Goal: Task Accomplishment & Management: Complete application form

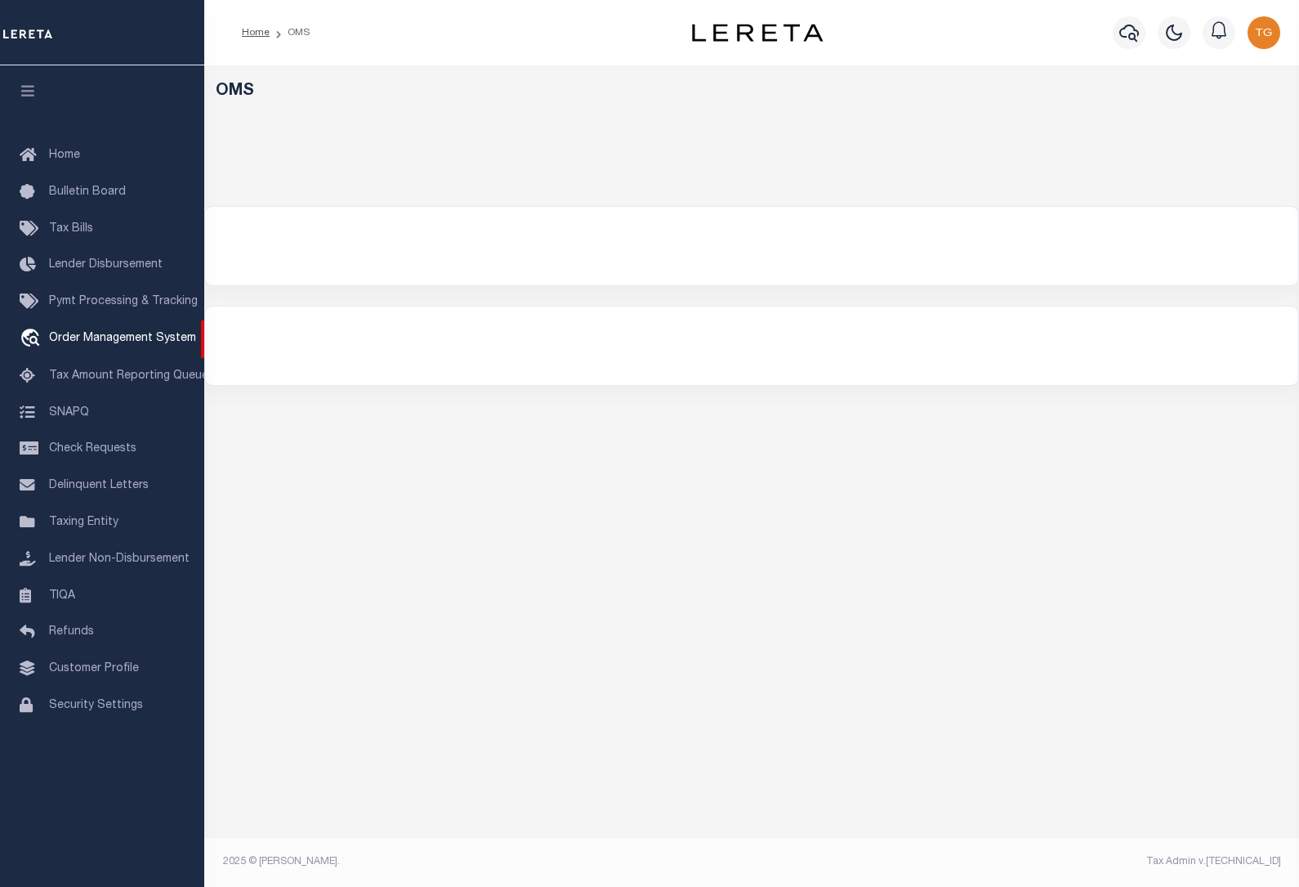
select select "200"
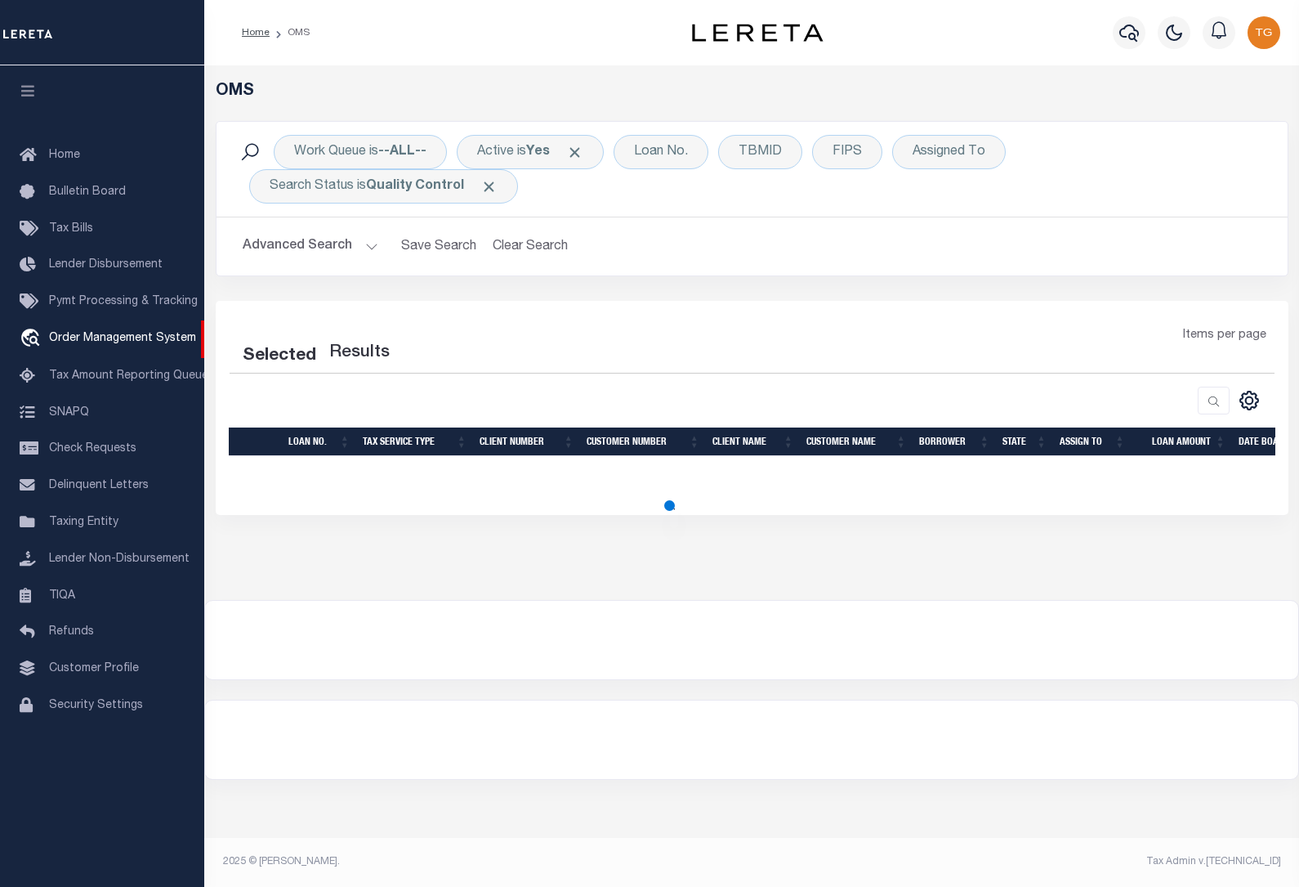
select select "200"
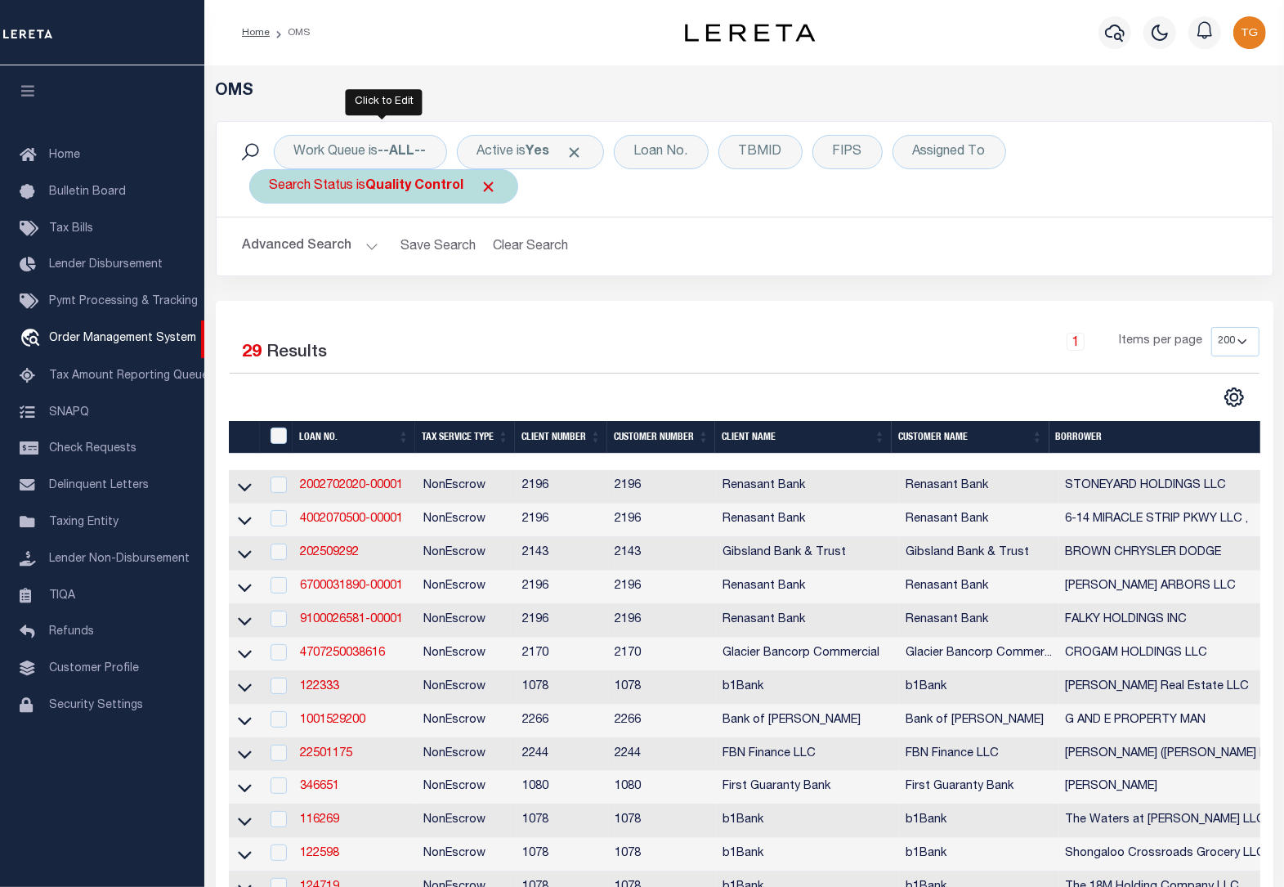
click at [484, 176] on div "Search Status is Quality Control" at bounding box center [383, 186] width 269 height 34
select select "QC"
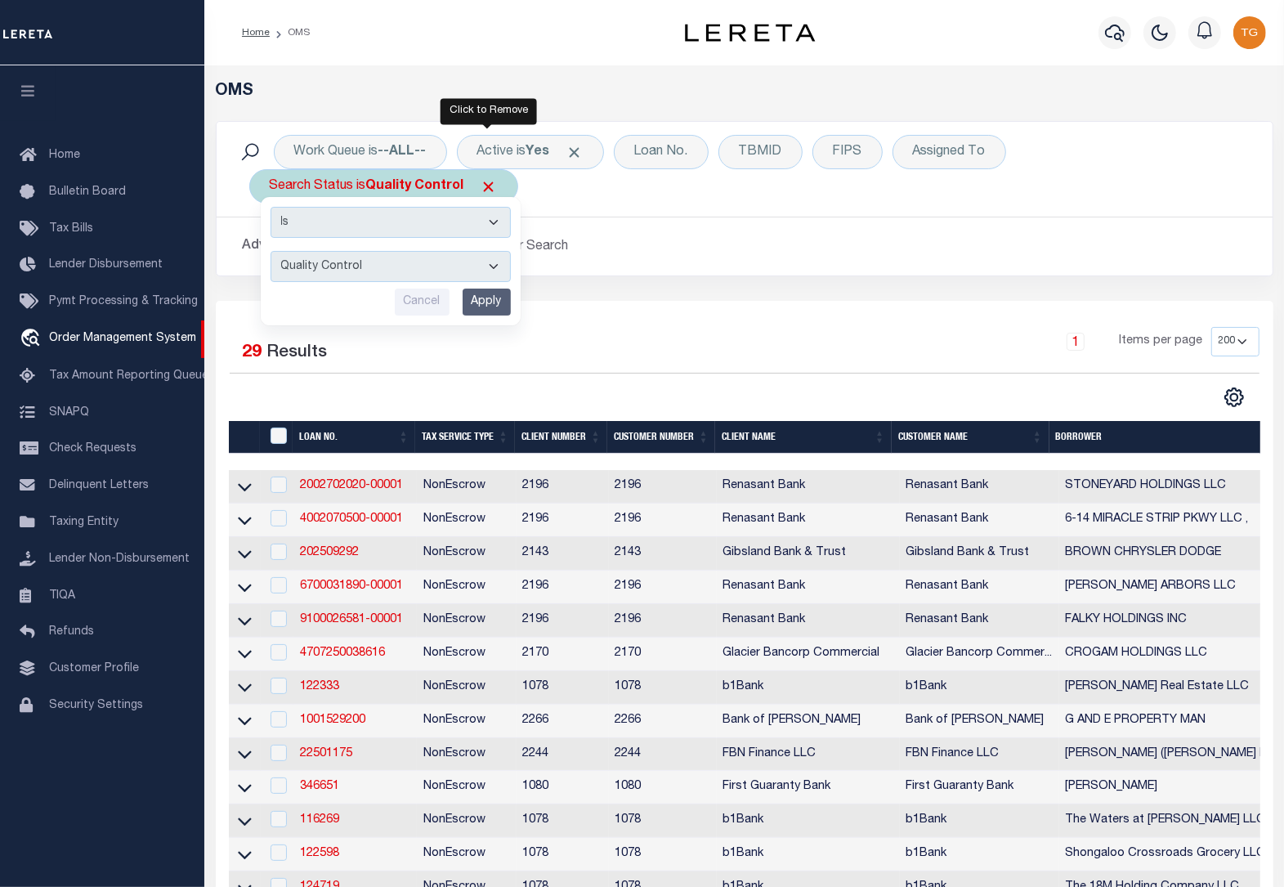
click at [484, 181] on span "Click to Remove" at bounding box center [489, 186] width 17 height 17
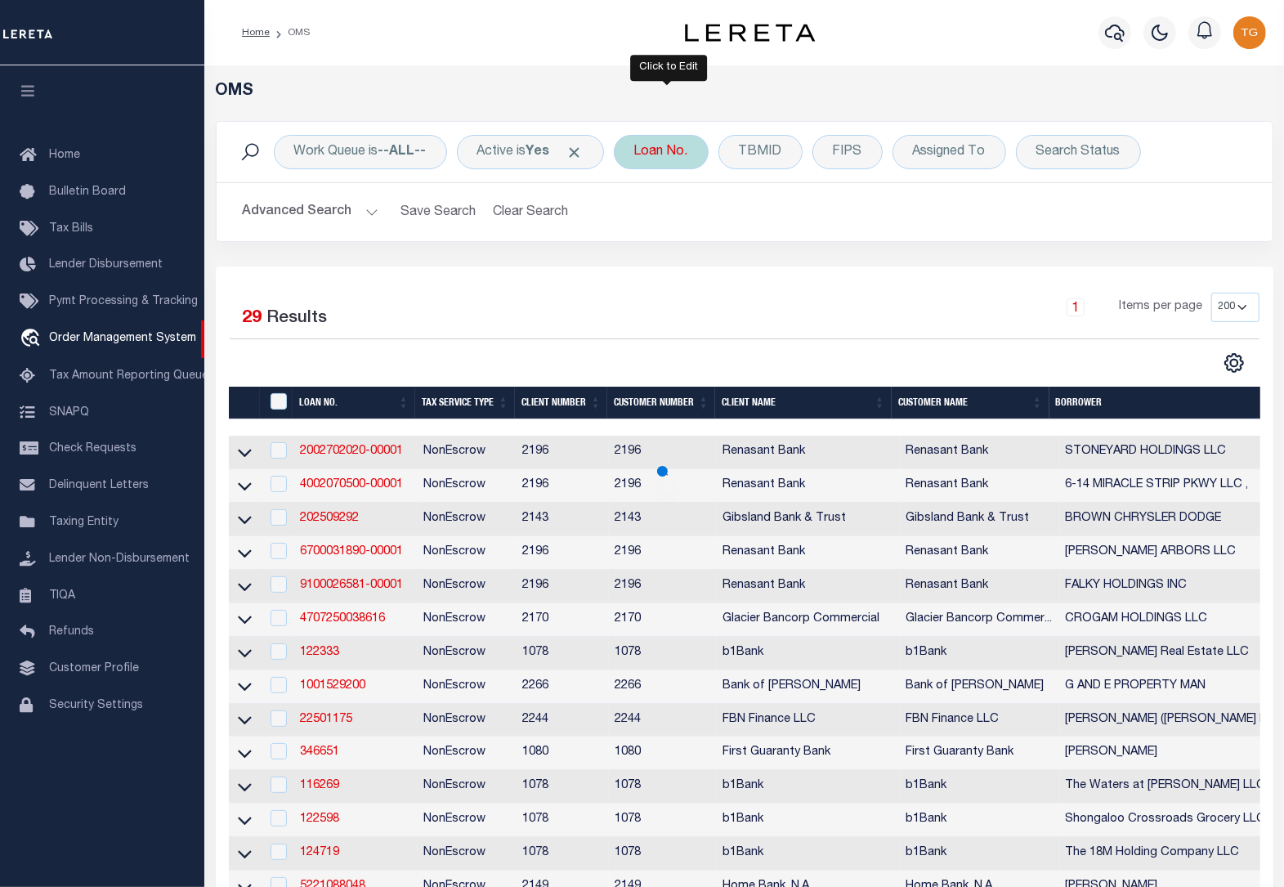
click at [658, 157] on div "Loan No." at bounding box center [661, 152] width 95 height 34
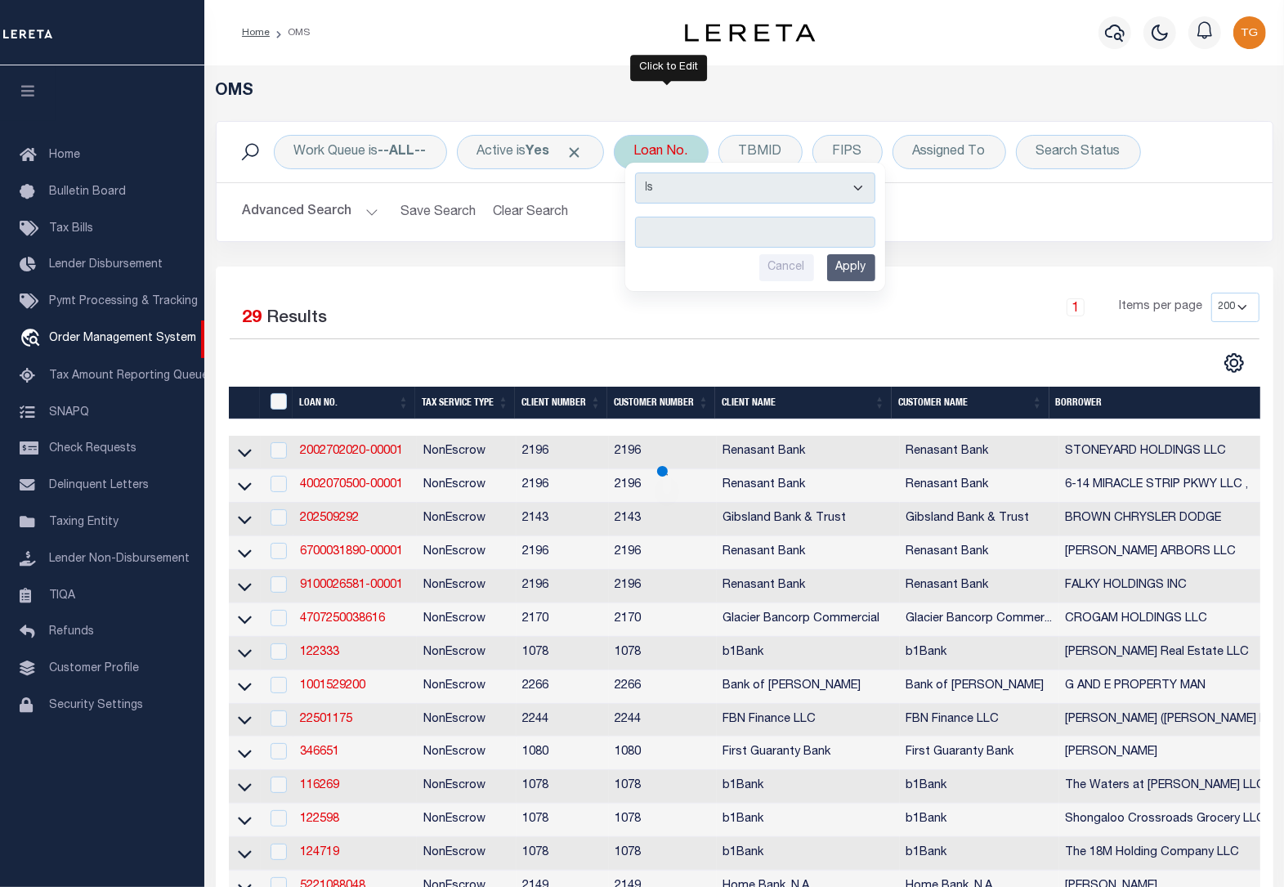
click at [709, 243] on input "text" at bounding box center [755, 232] width 240 height 31
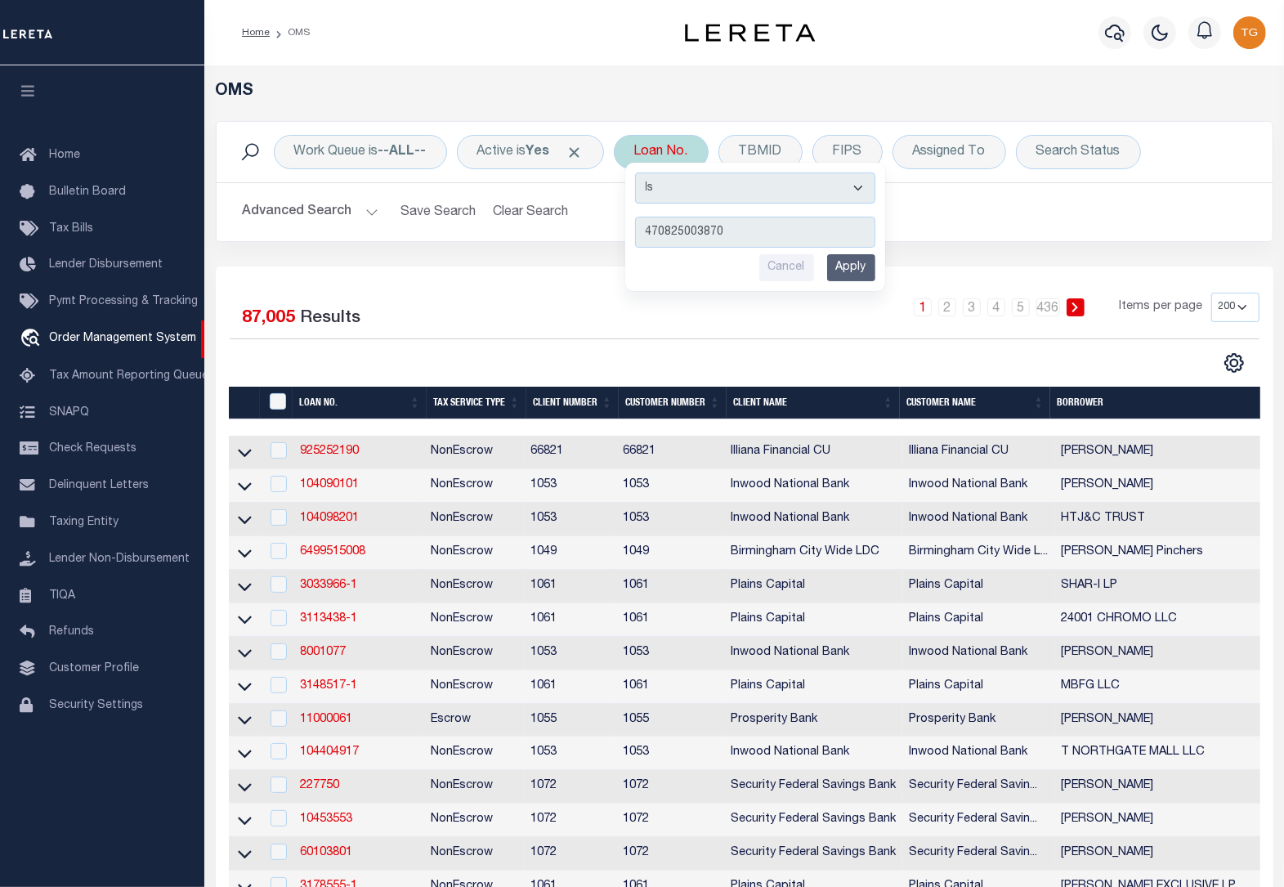
type input "4708250038705"
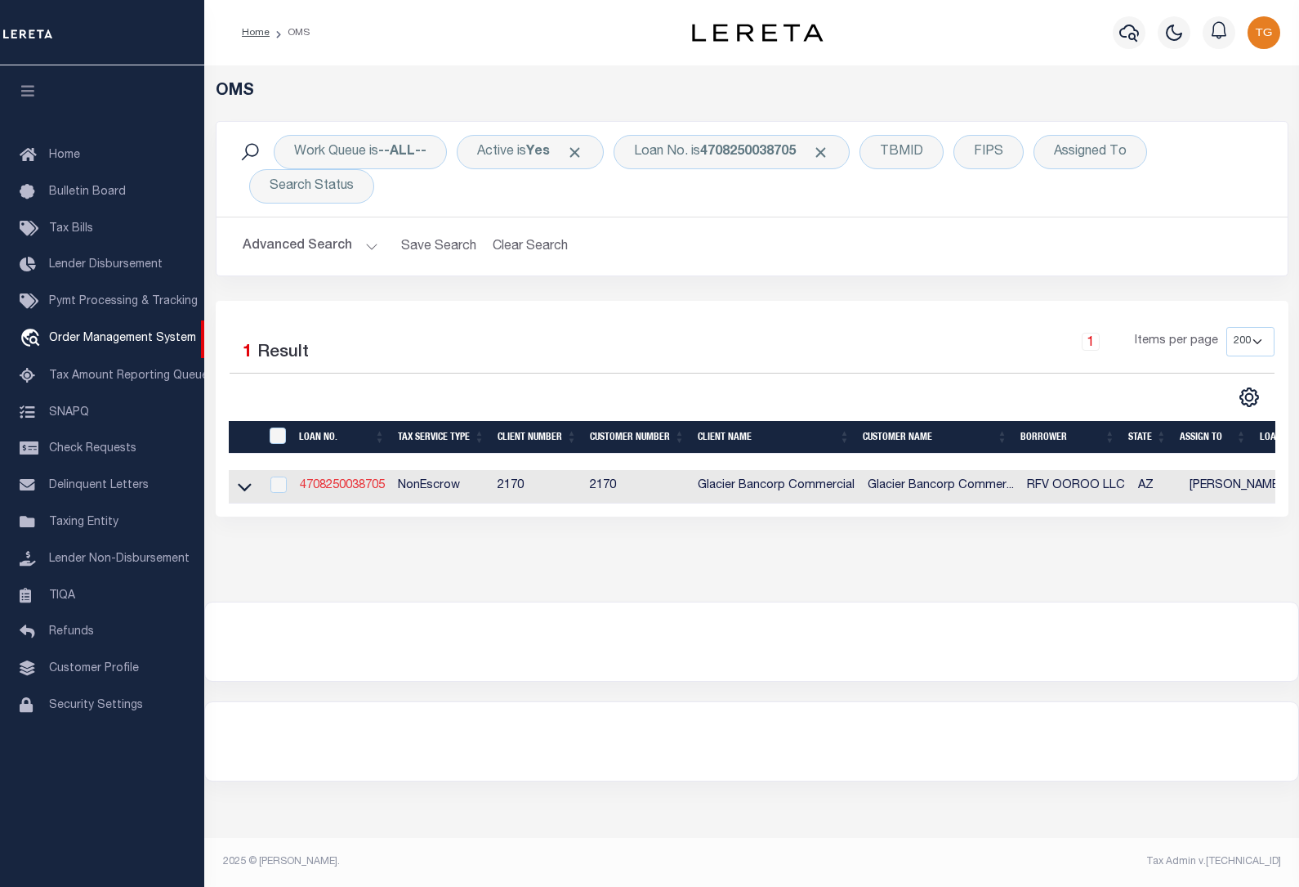
click at [324, 488] on link "4708250038705" at bounding box center [342, 485] width 85 height 11
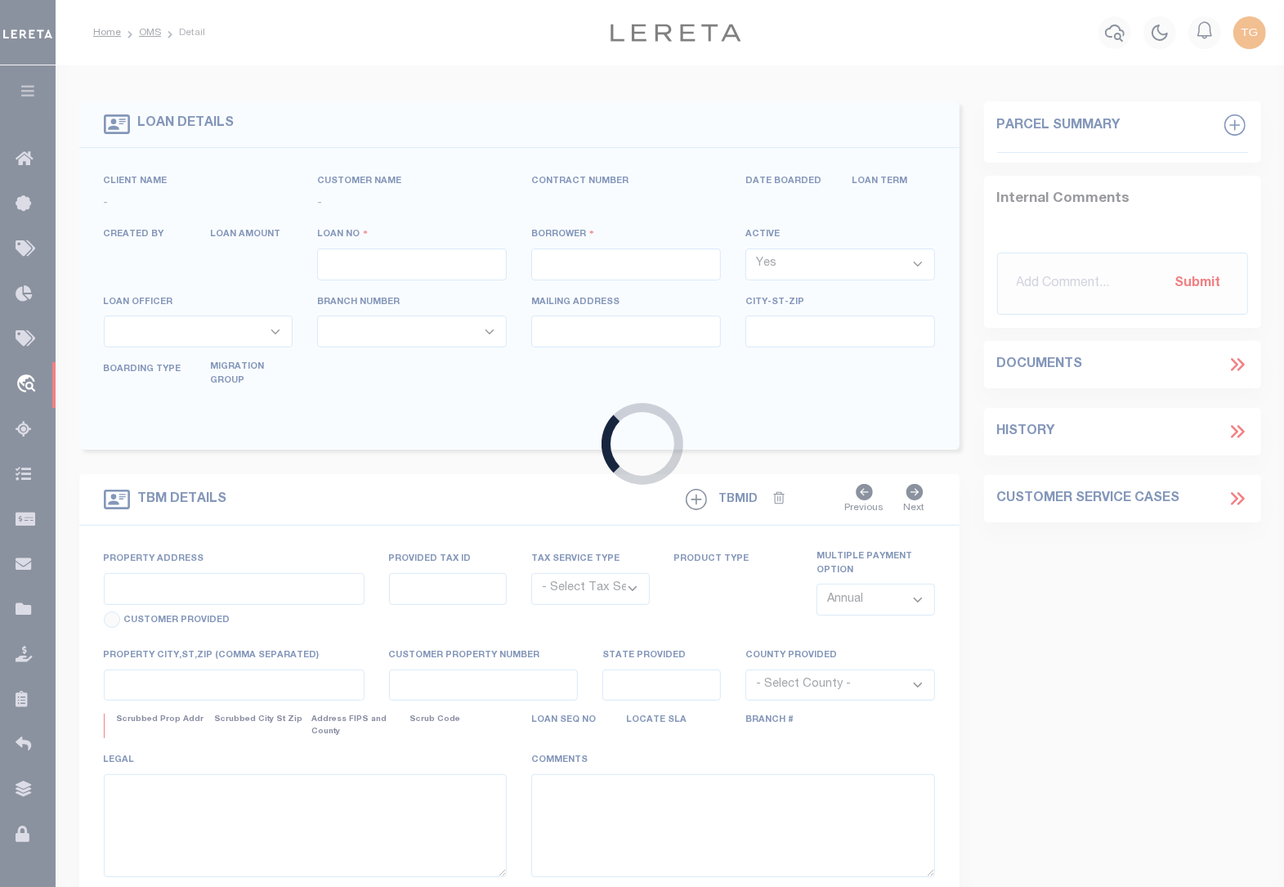
type input "4708250038705"
type input "RFV OOROO LLC"
select select
type input "[STREET_ADDRESS]"
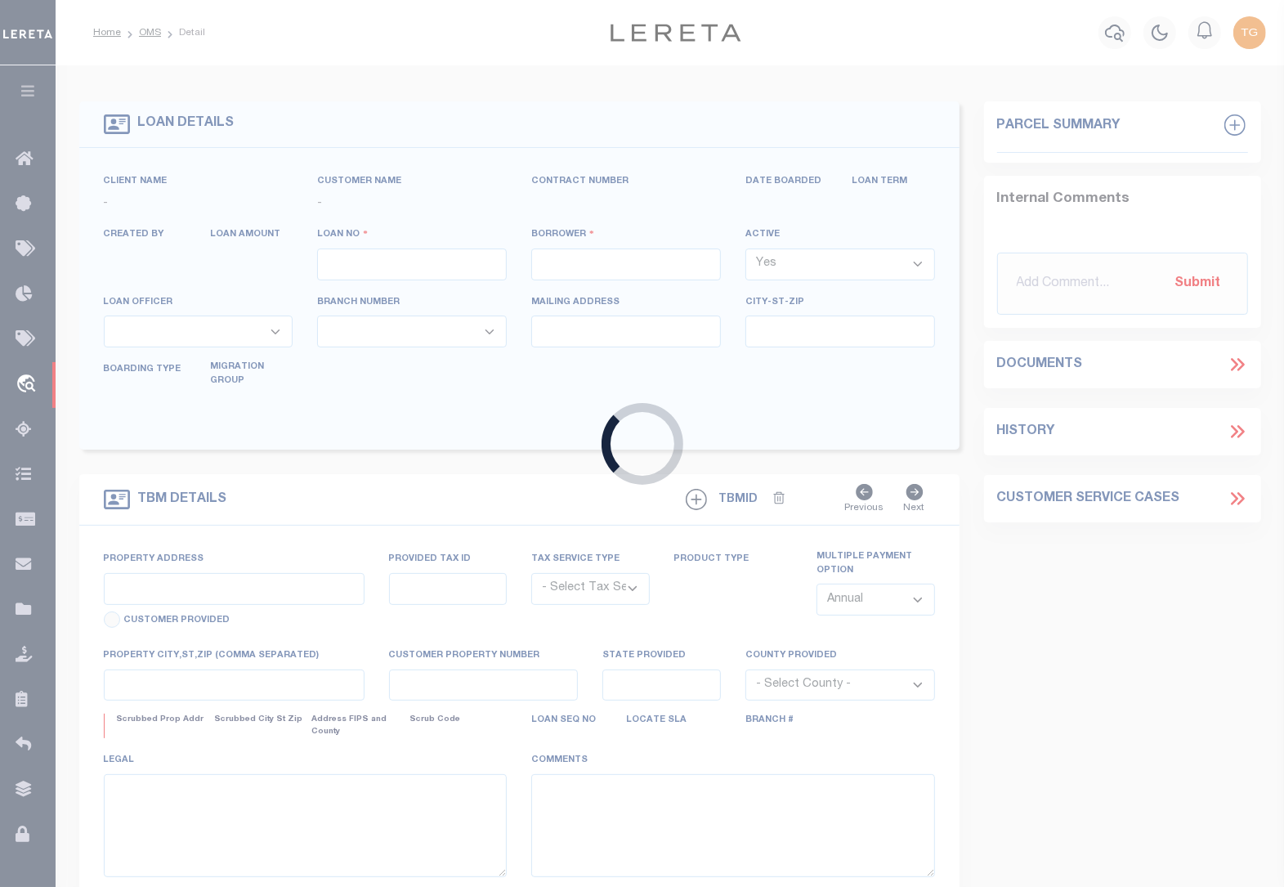
type input "[GEOGRAPHIC_DATA] AZ 85712-5878"
type input "[DATE]"
select select "20"
select select "NonEscrow"
type input "[STREET_ADDRESS][PERSON_NAME]"
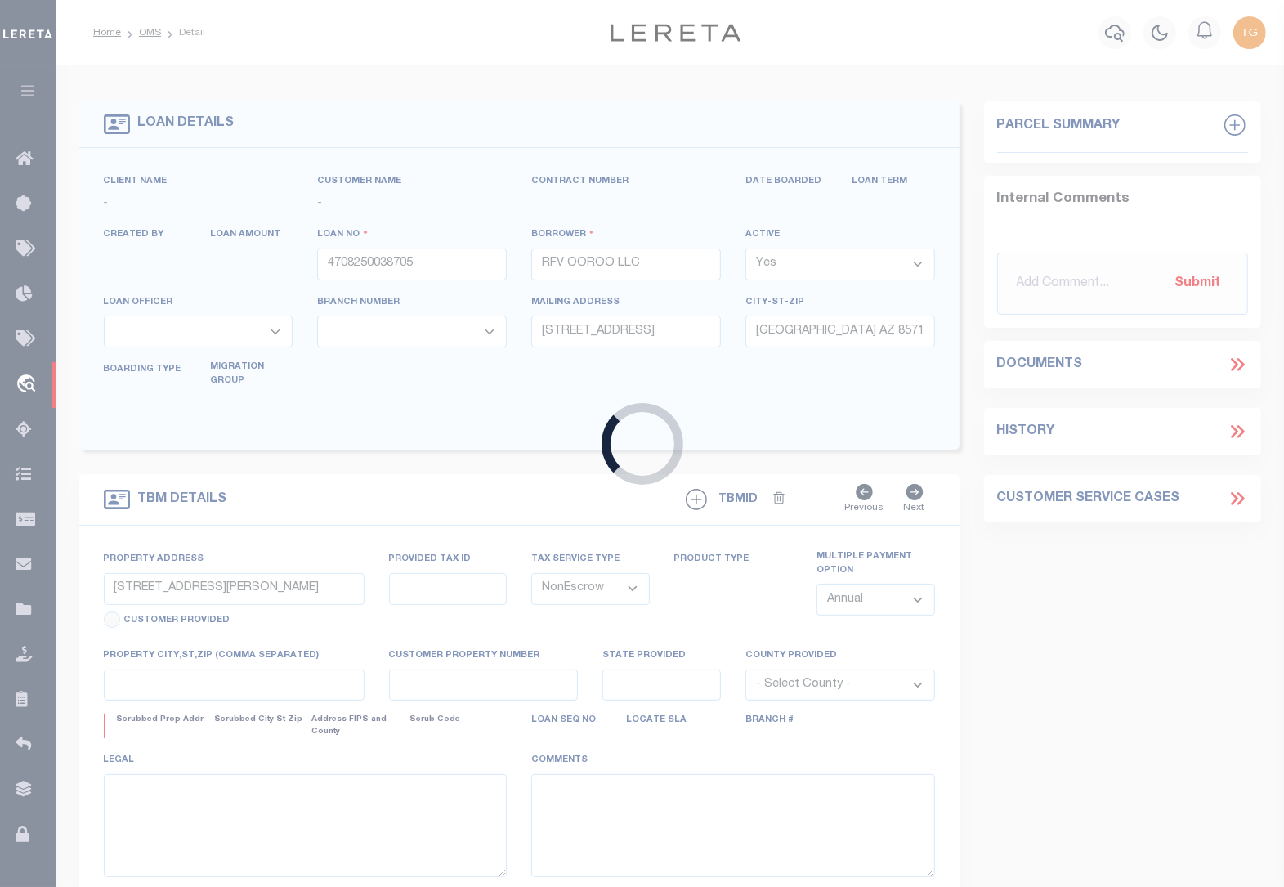
type input "108-19-3210"
select select
type input "[GEOGRAPHIC_DATA] AZ 85719-7214"
type input "AZ"
type textarea "SEE ATTACHED EXHIBIT A"
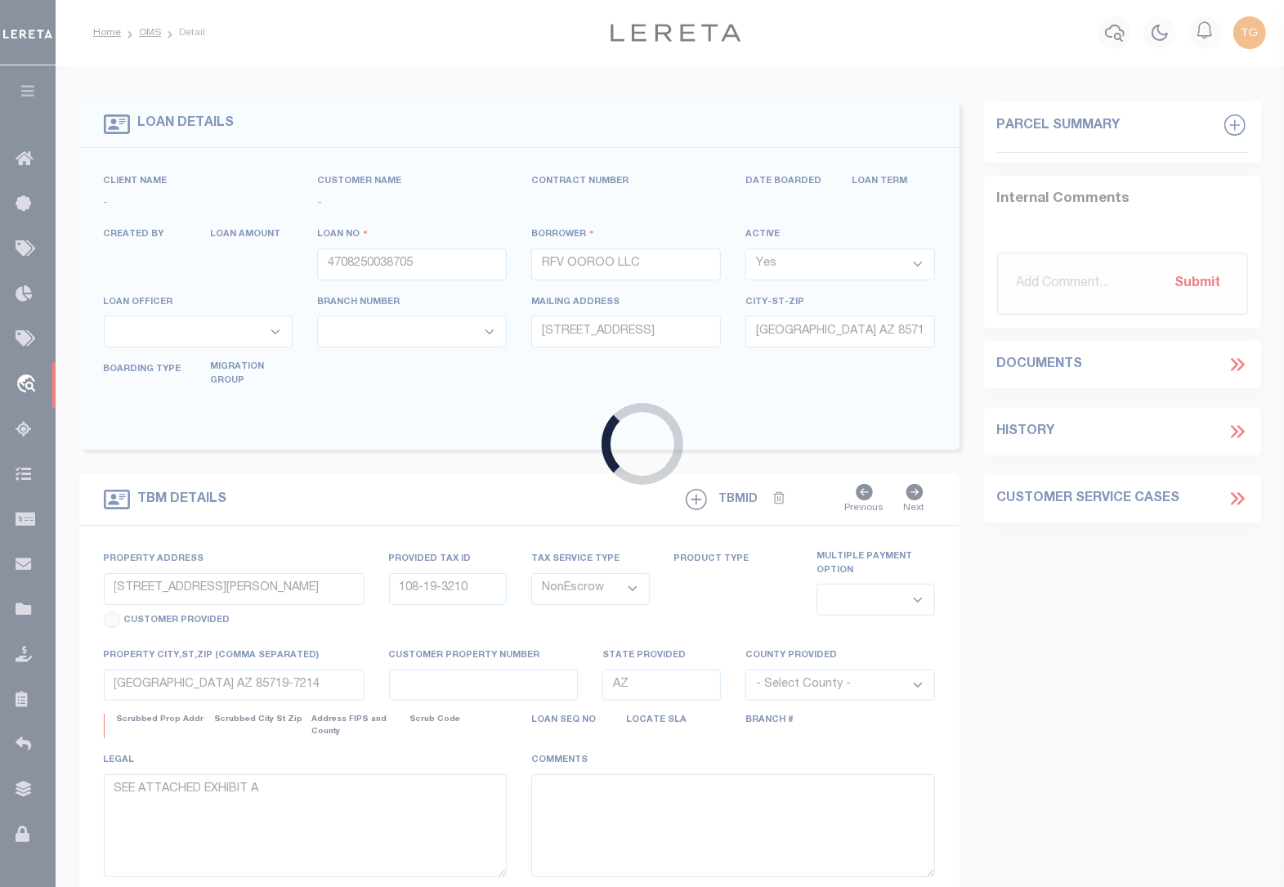
select select "4582"
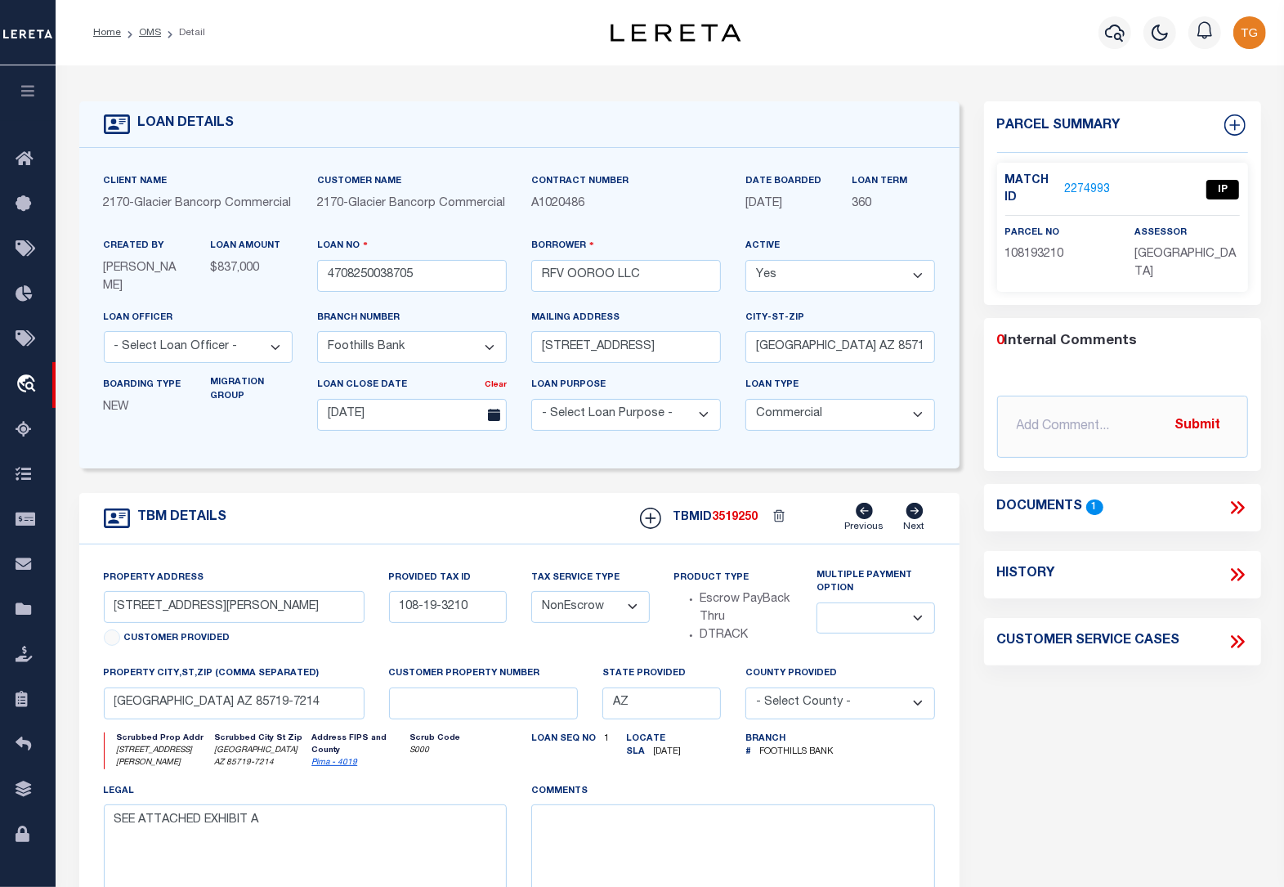
click at [1088, 184] on link "2274993" at bounding box center [1087, 189] width 46 height 17
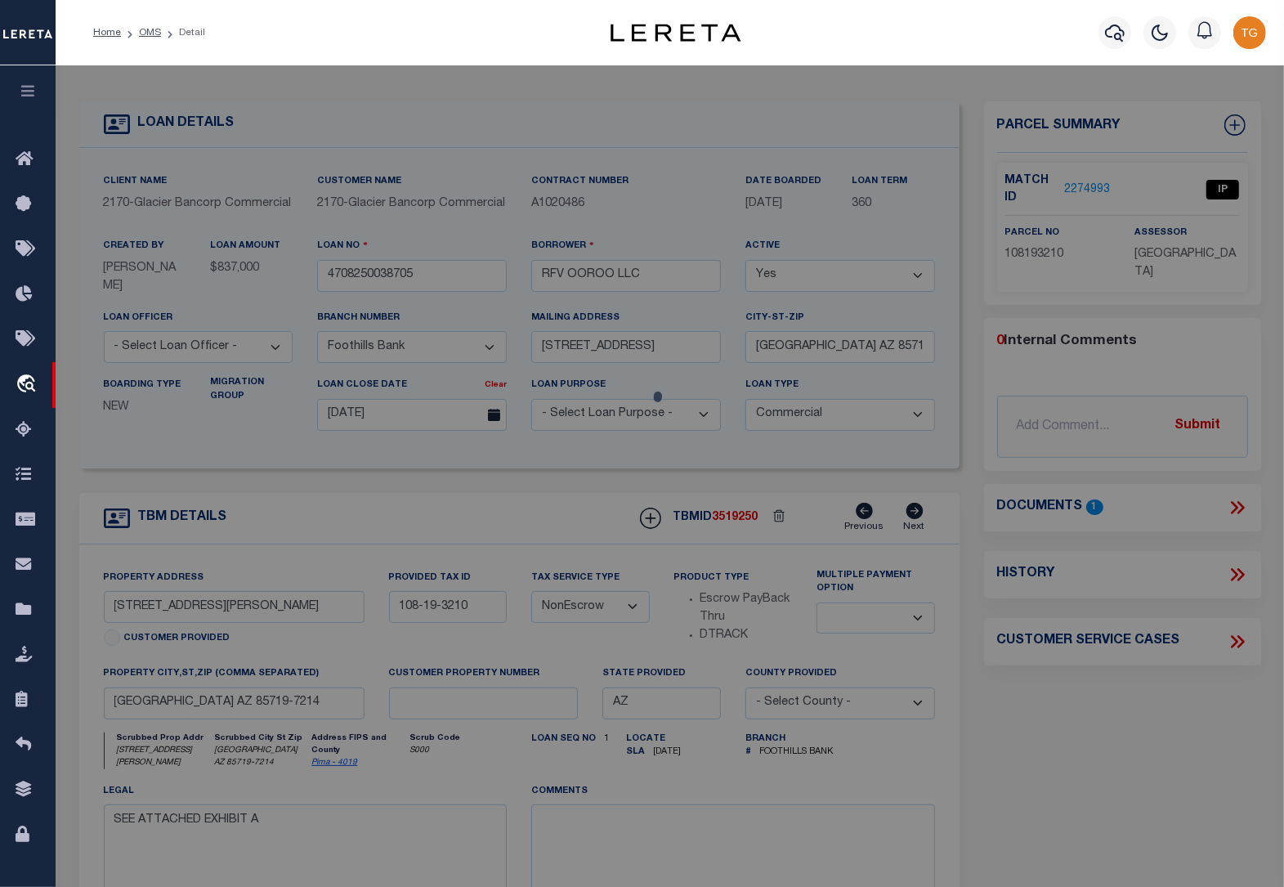
checkbox input "false"
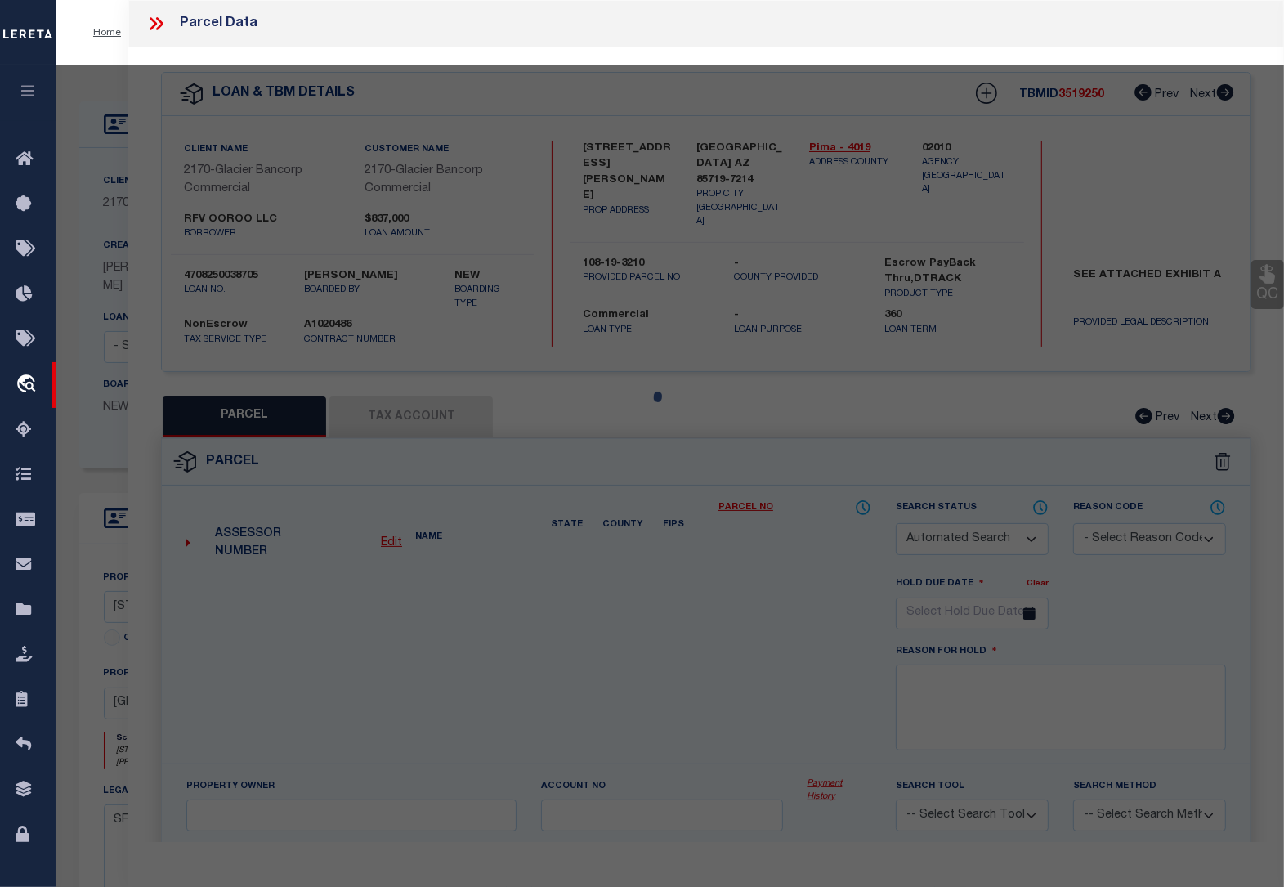
select select "IP"
type input "RFV OOROO LLC"
select select "AGW"
select select "LEG"
type textarea "[GEOGRAPHIC_DATA] BLOCKS 1-3 SQ20222270731 BLK 3"
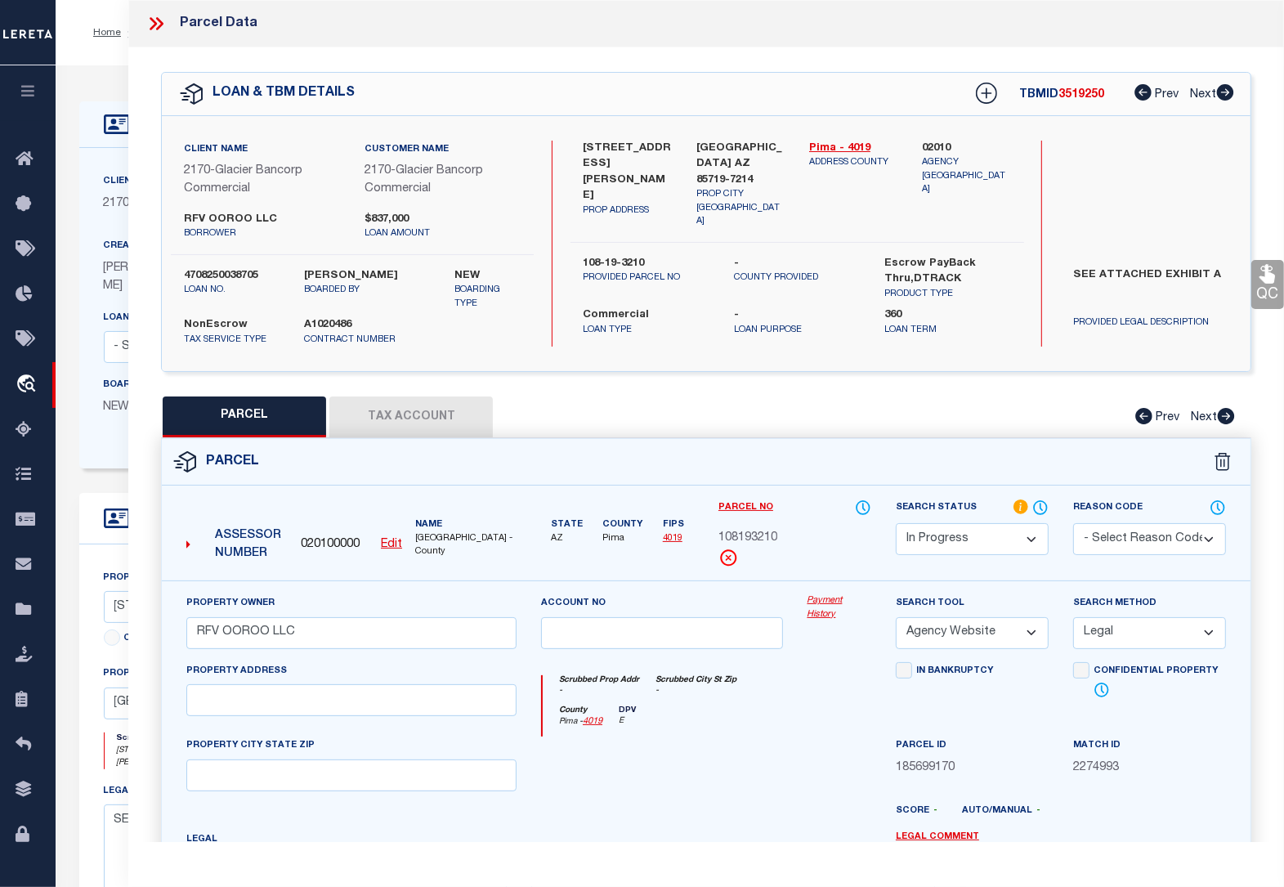
click at [409, 415] on button "Tax Account" at bounding box center [410, 416] width 163 height 41
select select "100"
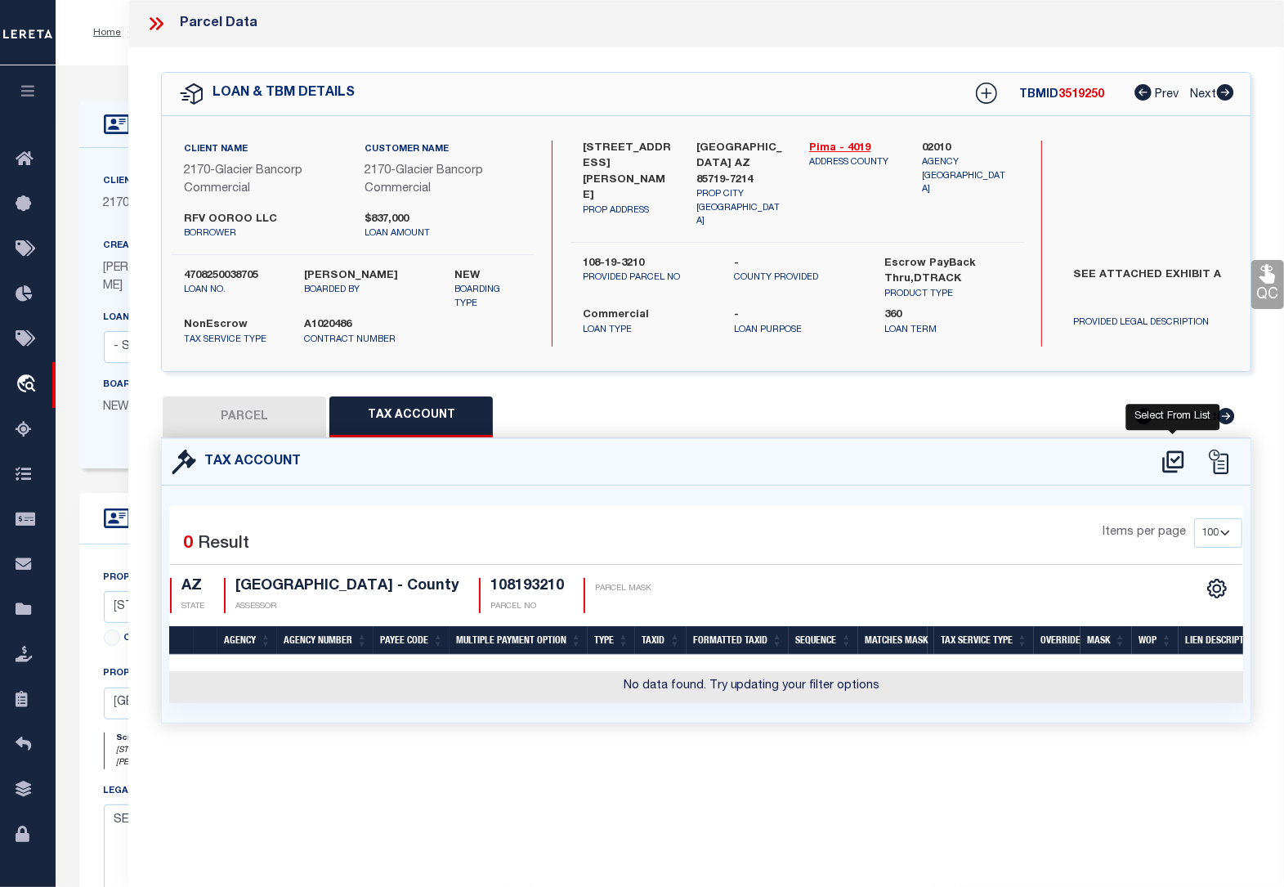
click at [1171, 459] on icon at bounding box center [1172, 462] width 21 height 22
select select "100"
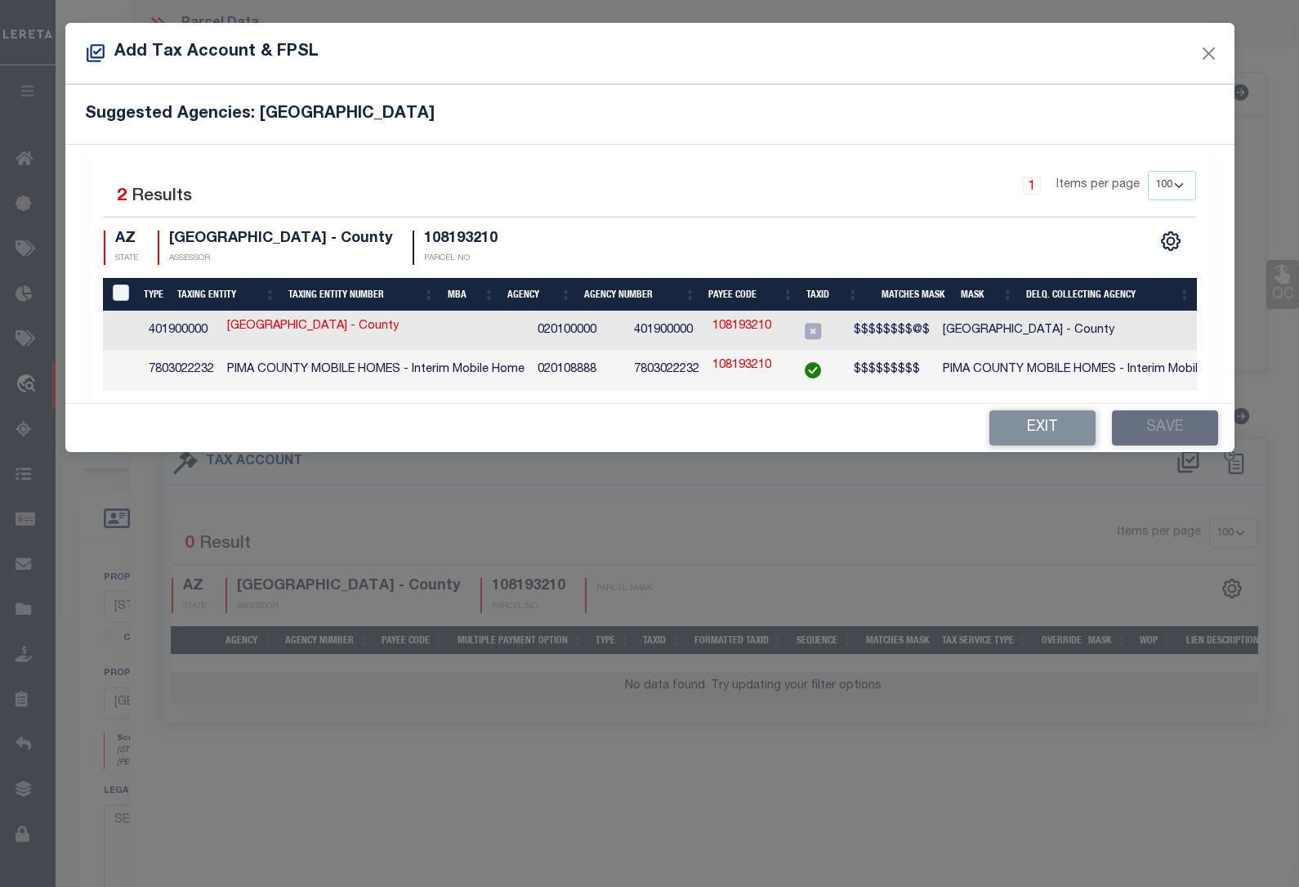
scroll to position [0, 459]
